Goal: Task Accomplishment & Management: Use online tool/utility

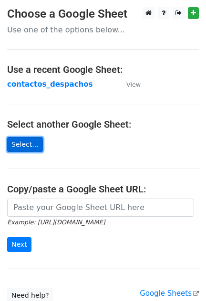
click at [27, 142] on link "Select..." at bounding box center [25, 144] width 36 height 15
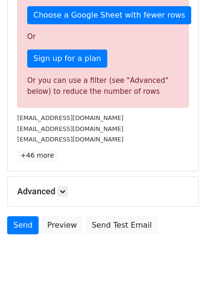
scroll to position [309, 0]
click at [65, 189] on icon at bounding box center [63, 192] width 6 height 6
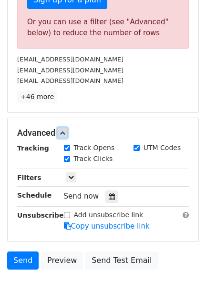
scroll to position [378, 0]
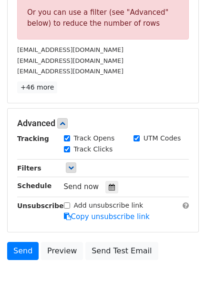
click at [69, 163] on div "Only include spreadsheet rows that match the following filters:" at bounding box center [127, 168] width 140 height 11
click at [69, 165] on icon at bounding box center [71, 168] width 6 height 6
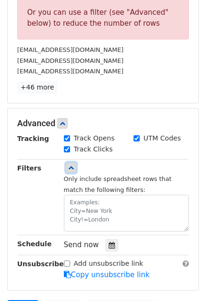
click at [75, 162] on link at bounding box center [71, 167] width 10 height 10
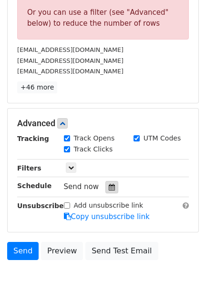
click at [105, 181] on div at bounding box center [111, 187] width 13 height 12
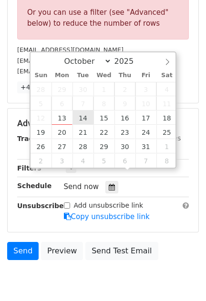
type input "2025-10-14 12:00"
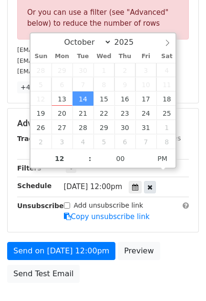
click at [152, 184] on icon at bounding box center [149, 187] width 5 height 7
type input "11"
type input "13"
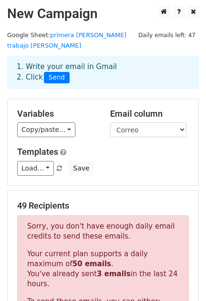
scroll to position [0, 0]
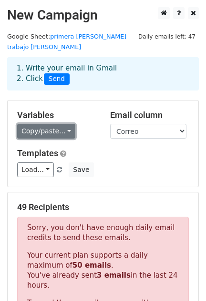
click at [59, 124] on link "Copy/paste..." at bounding box center [46, 131] width 58 height 15
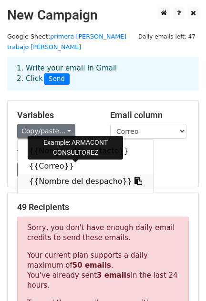
click at [134, 177] on icon at bounding box center [138, 181] width 8 height 8
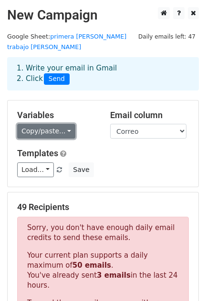
click at [60, 124] on link "Copy/paste..." at bounding box center [46, 131] width 58 height 15
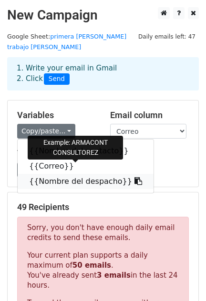
click at [134, 177] on icon at bounding box center [138, 181] width 8 height 8
